Goal: Information Seeking & Learning: Learn about a topic

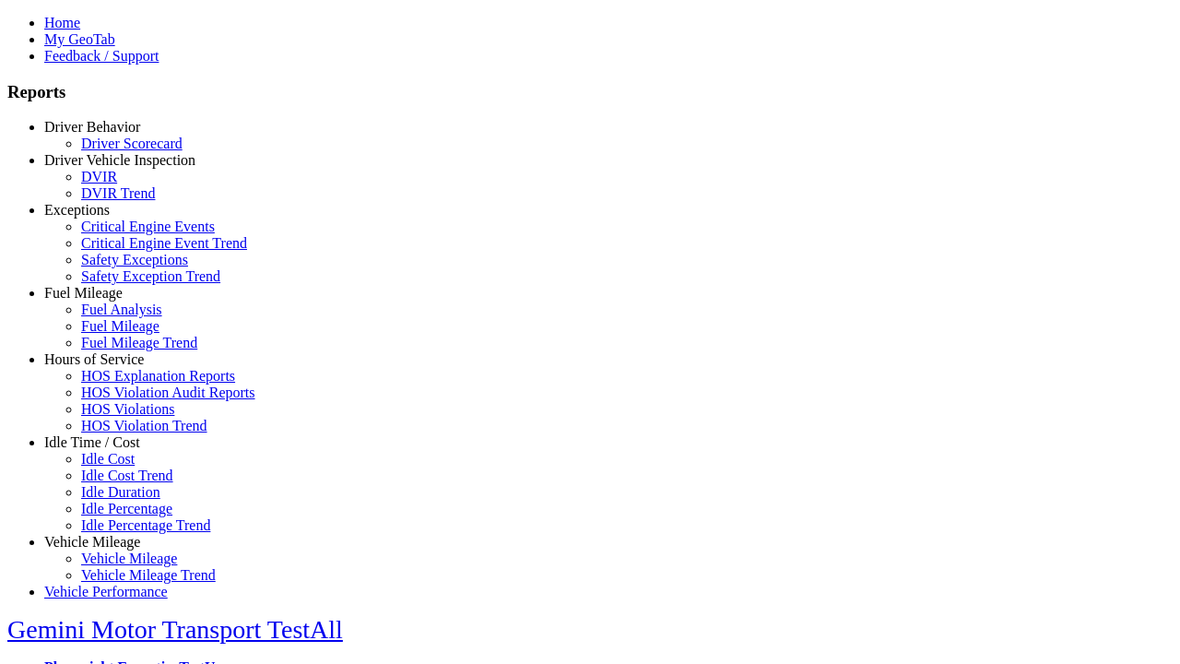
click at [106, 217] on link "Exceptions" at bounding box center [76, 210] width 65 height 16
click at [120, 284] on link "Safety Exception Trend" at bounding box center [150, 276] width 139 height 16
select select
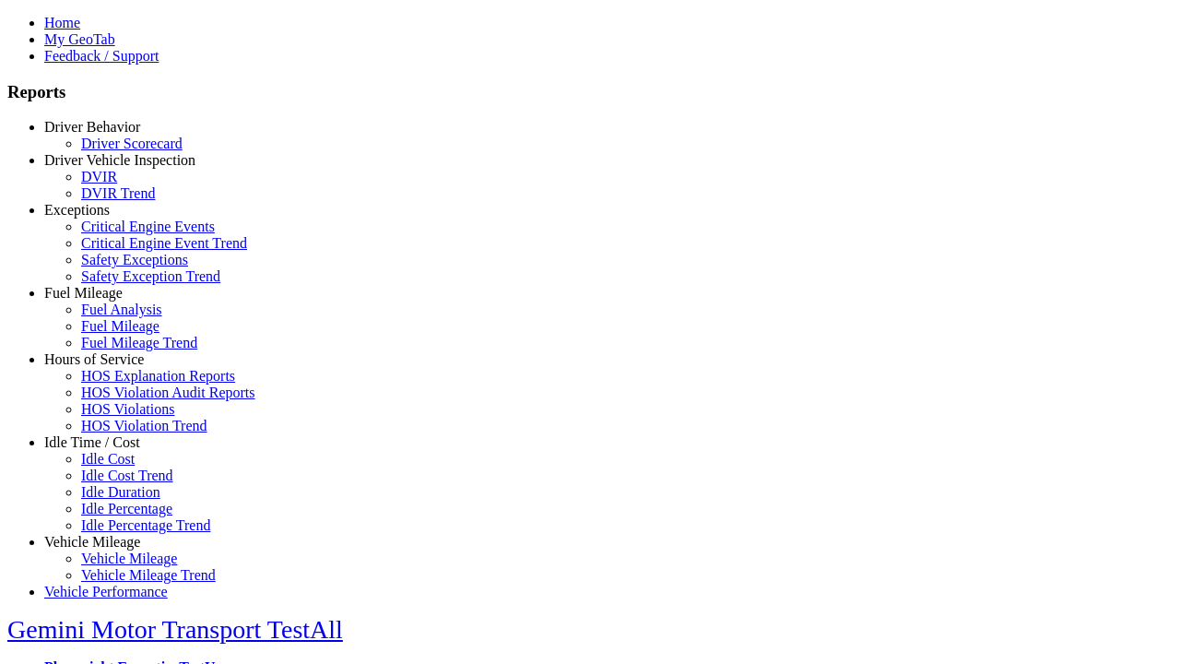
select select
